Goal: Task Accomplishment & Management: Use online tool/utility

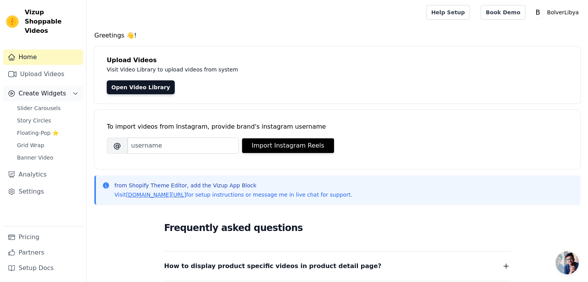
click at [46, 89] on span "Create Widgets" at bounding box center [43, 93] width 48 height 9
click at [26, 104] on span "Slider Carousels" at bounding box center [39, 108] width 44 height 8
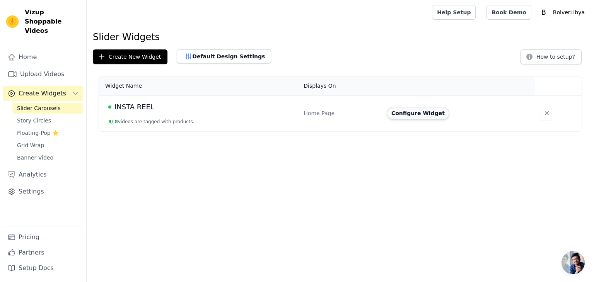
click at [407, 113] on button "Configure Widget" at bounding box center [418, 113] width 63 height 12
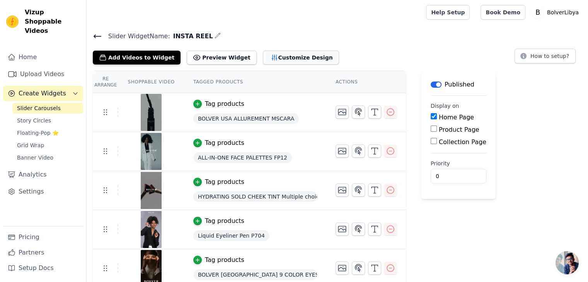
click at [285, 51] on button "Customize Design" at bounding box center [301, 58] width 76 height 14
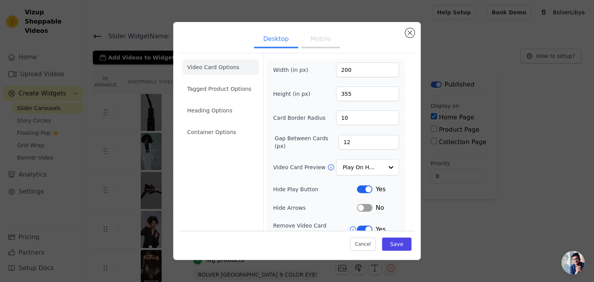
scroll to position [60, 0]
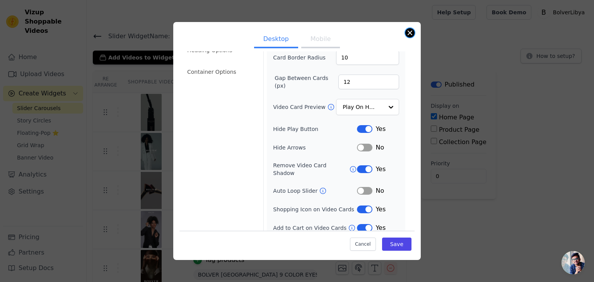
click at [410, 29] on button "Close modal" at bounding box center [409, 32] width 9 height 9
